Goal: Task Accomplishment & Management: Manage account settings

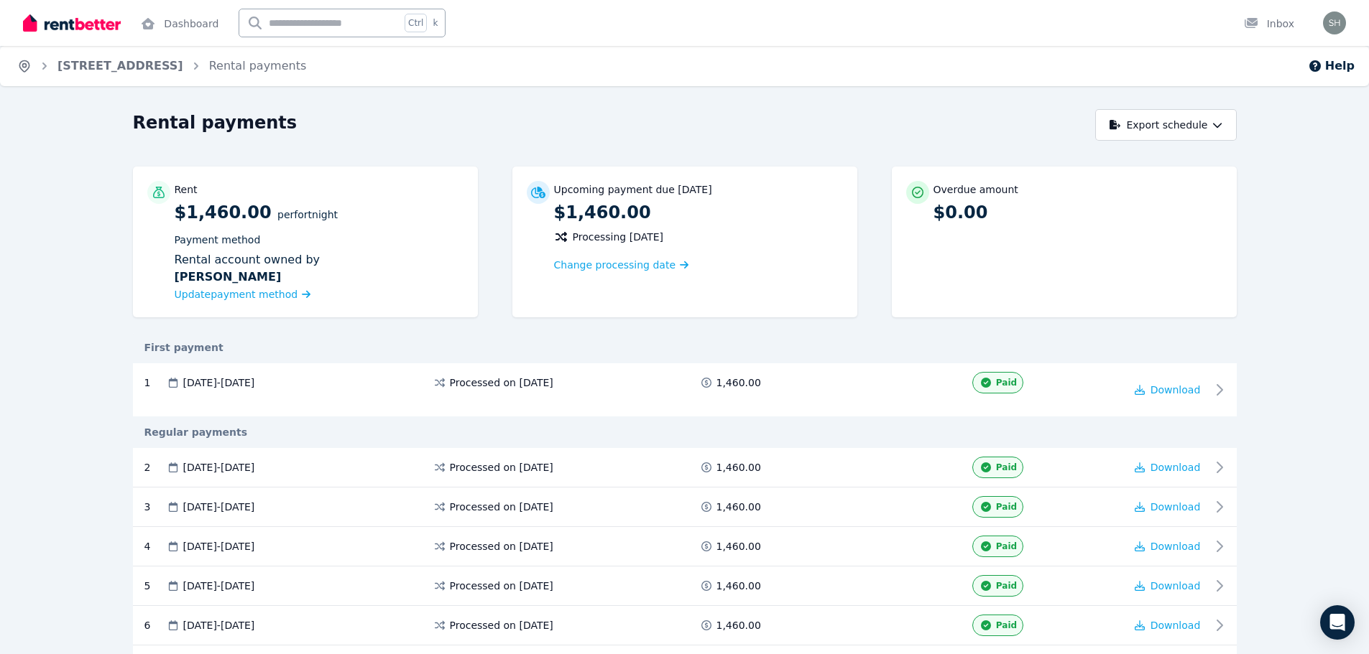
click at [21, 65] on icon "Breadcrumb" at bounding box center [24, 66] width 14 height 14
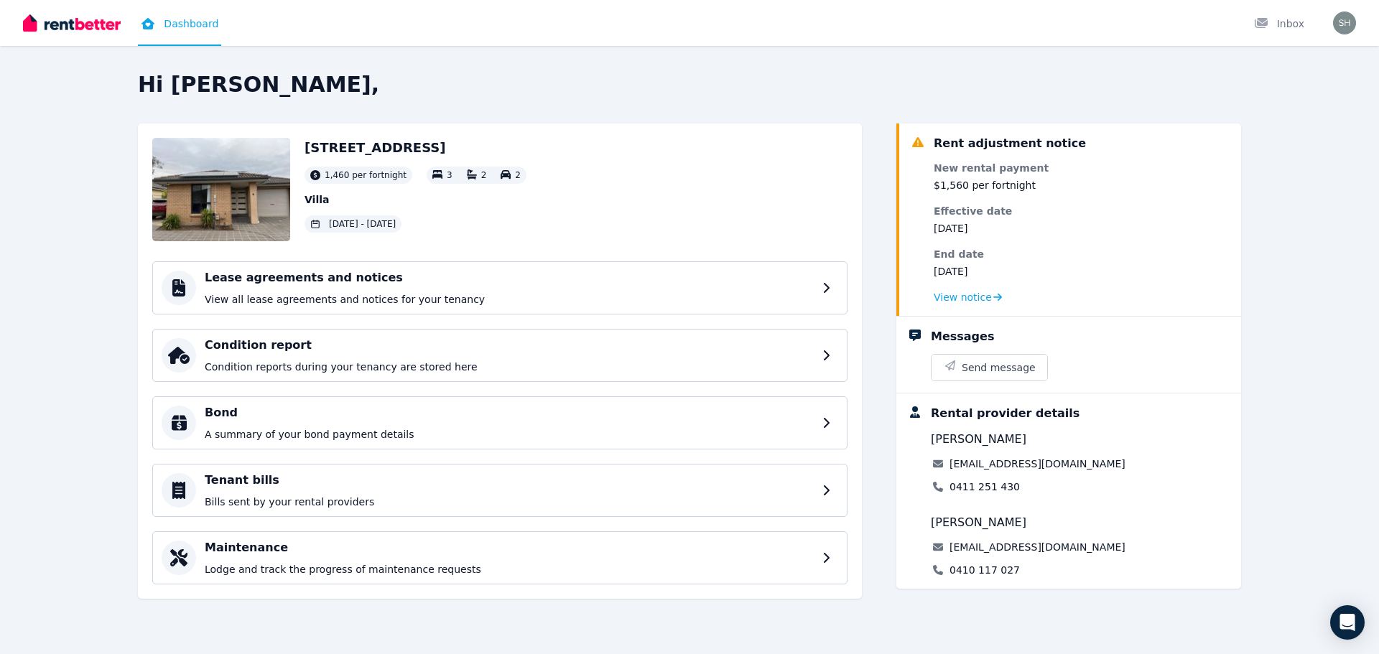
click at [180, 25] on link "Dashboard" at bounding box center [179, 23] width 83 height 46
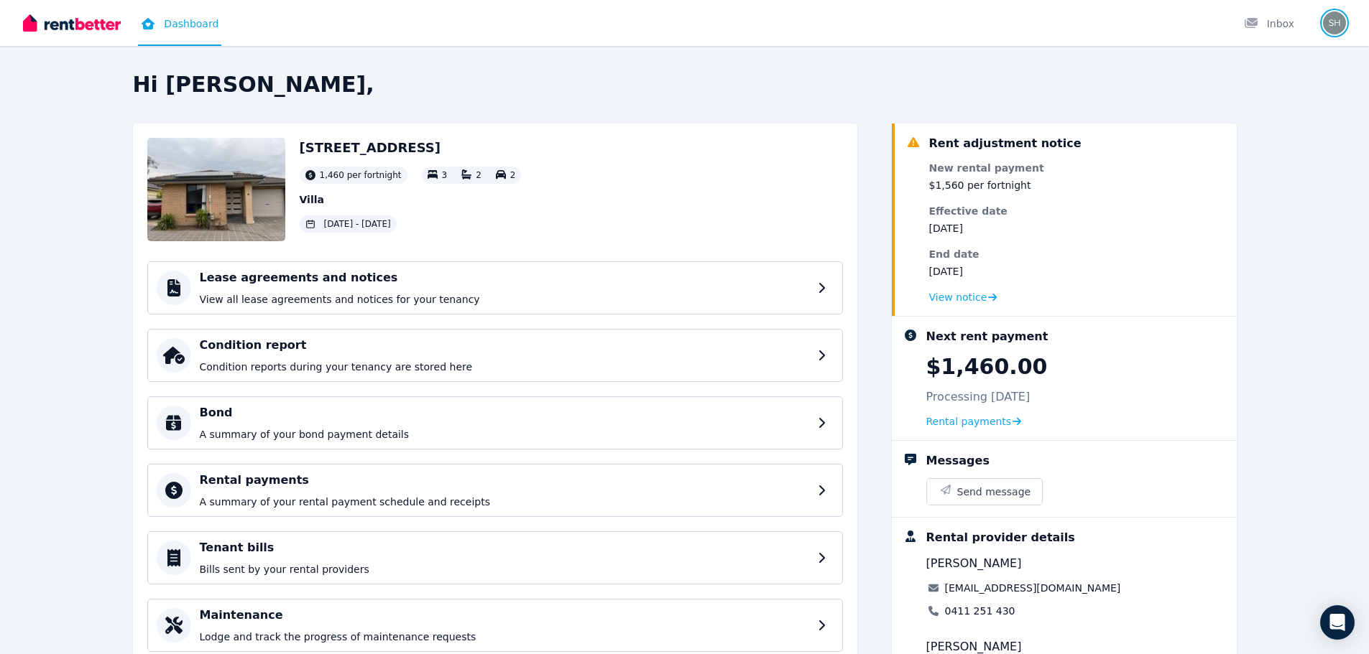
click at [1338, 23] on img "button" at bounding box center [1334, 22] width 23 height 23
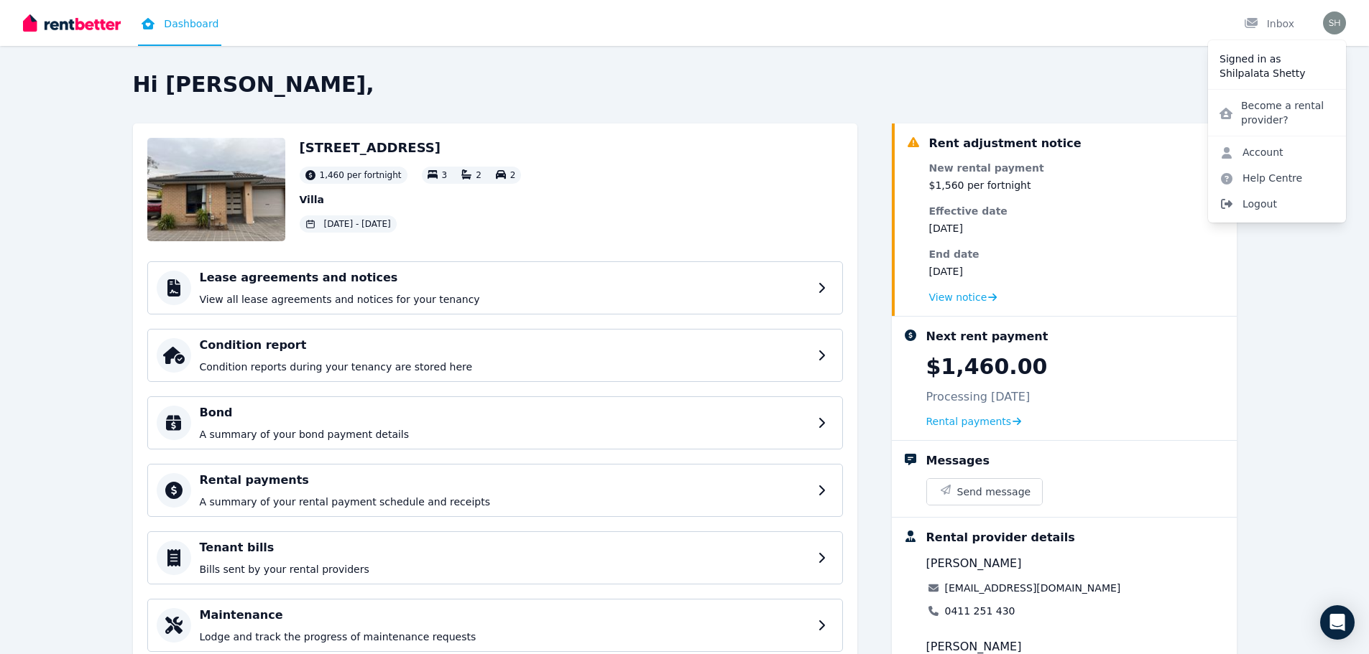
click at [1272, 208] on span "Logout" at bounding box center [1277, 204] width 138 height 26
